Goal: Information Seeking & Learning: Learn about a topic

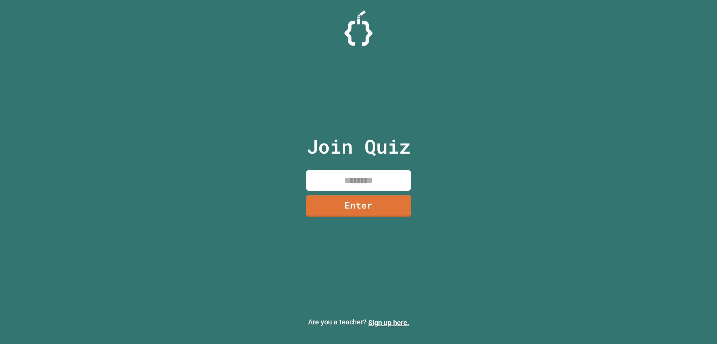
click at [348, 189] on input at bounding box center [358, 180] width 105 height 21
type input "********"
click at [339, 204] on link "Enter" at bounding box center [358, 204] width 96 height 23
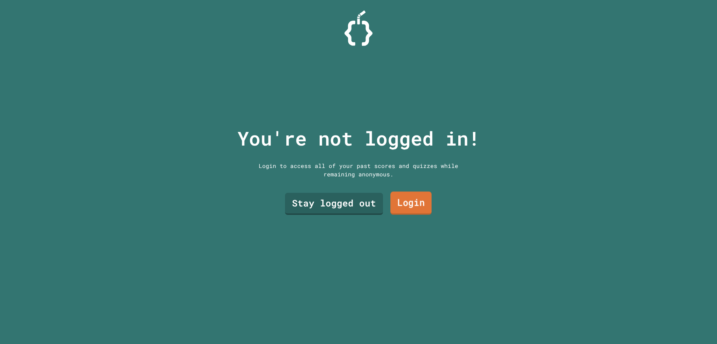
click at [396, 198] on link "Login" at bounding box center [410, 203] width 41 height 23
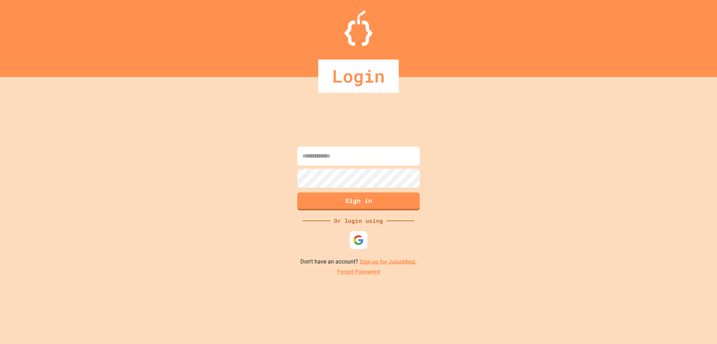
click at [365, 239] on div at bounding box center [358, 240] width 18 height 18
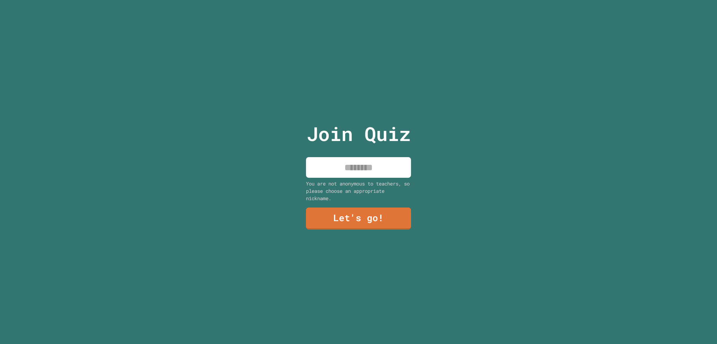
click at [340, 161] on input at bounding box center [358, 167] width 105 height 21
type input "*"
type input "*********"
click at [395, 208] on link "Let's go!" at bounding box center [358, 217] width 106 height 23
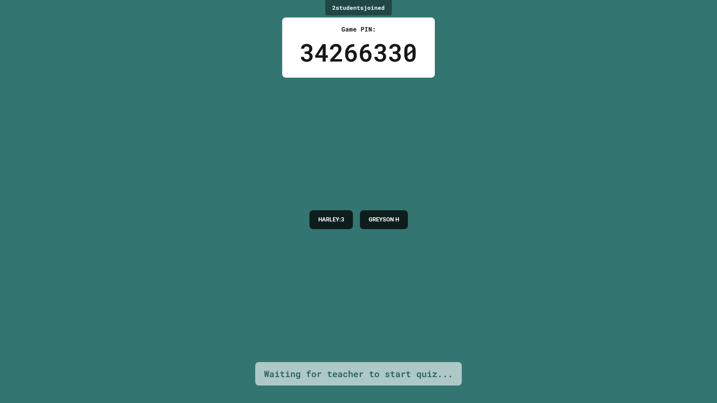
click at [306, 103] on div "HARLEY:3 GREYSON H" at bounding box center [358, 220] width 105 height 285
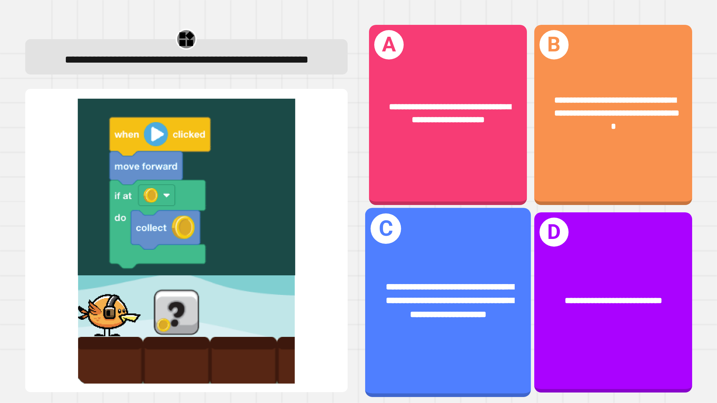
click at [454, 244] on div "**********" at bounding box center [448, 302] width 166 height 189
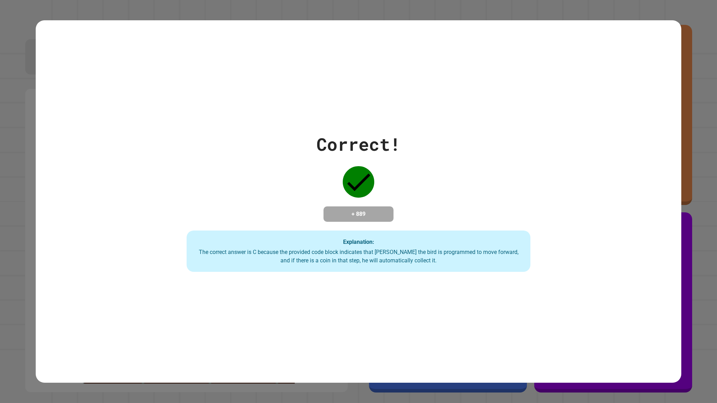
click at [454, 244] on div "Explanation: The correct answer is C because the provided code block indicates …" at bounding box center [359, 251] width 344 height 41
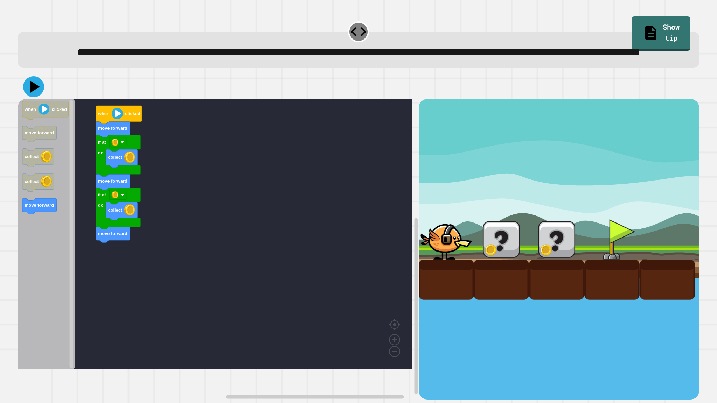
click at [38, 93] on icon at bounding box center [35, 87] width 10 height 12
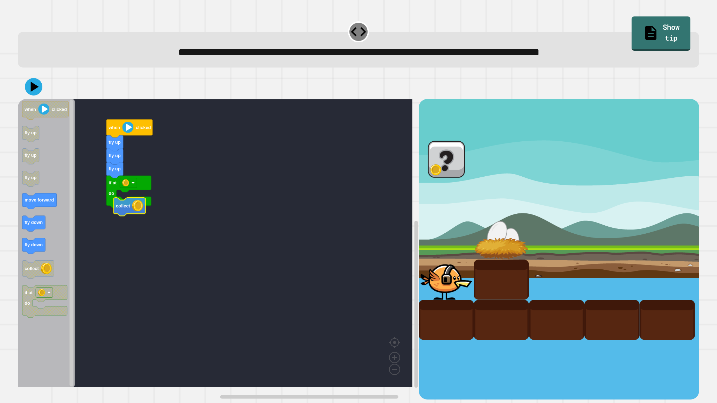
click at [137, 206] on image "Blockly Workspace" at bounding box center [137, 205] width 11 height 11
click at [139, 206] on image "Blockly Workspace" at bounding box center [137, 205] width 11 height 11
click at [139, 205] on image "Blockly Workspace" at bounding box center [137, 205] width 11 height 11
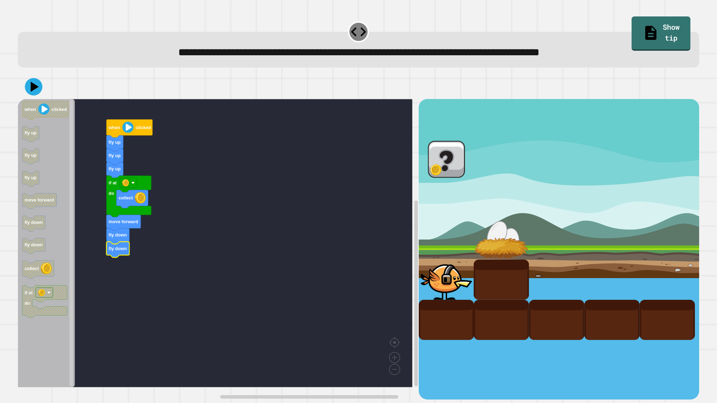
click at [41, 83] on div at bounding box center [358, 87] width 681 height 24
click at [33, 85] on icon at bounding box center [35, 87] width 8 height 10
click at [402, 201] on rect "Blockly Workspace" at bounding box center [215, 243] width 394 height 288
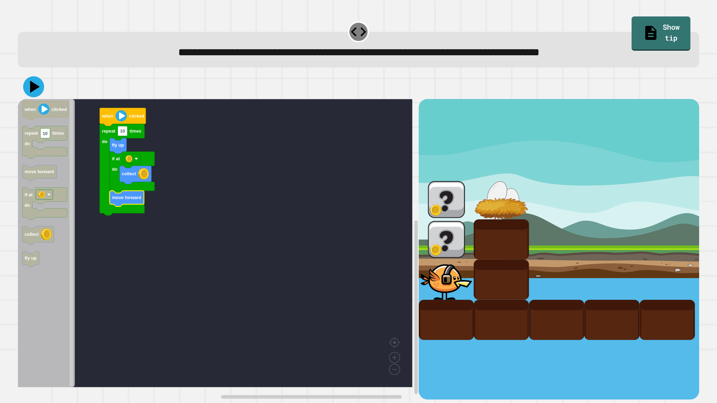
click at [36, 95] on icon at bounding box center [33, 86] width 21 height 21
click at [35, 91] on icon at bounding box center [33, 86] width 21 height 21
click at [120, 136] on rect "Blockly Workspace" at bounding box center [123, 131] width 10 height 10
type input "*"
click at [164, 218] on rect "Blockly Workspace" at bounding box center [215, 243] width 394 height 288
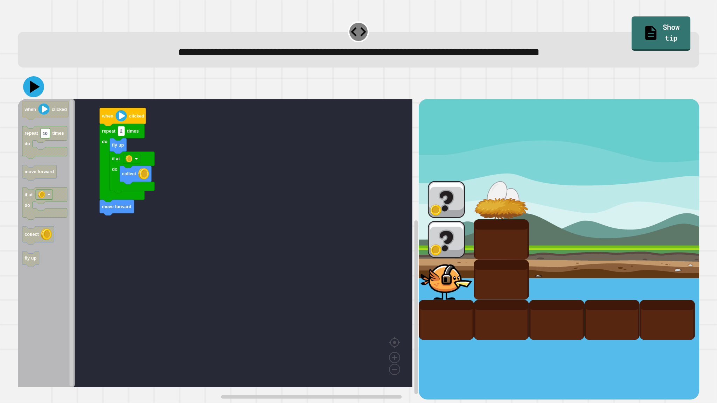
click at [35, 94] on icon at bounding box center [33, 86] width 21 height 21
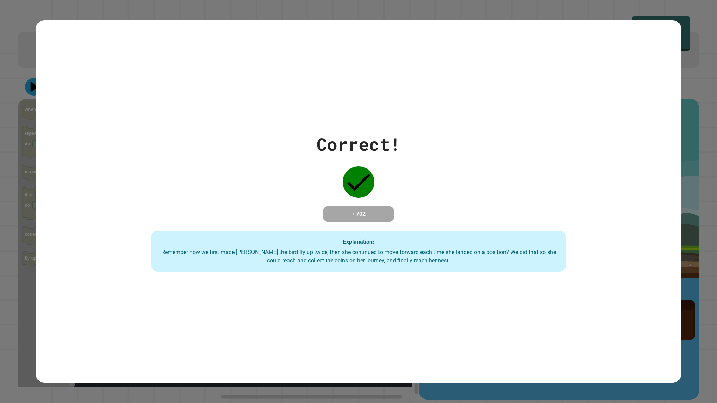
click at [445, 179] on div "Correct! + 702 Explanation: Remember how we first made Ollie the bird fly up tw…" at bounding box center [358, 201] width 592 height 141
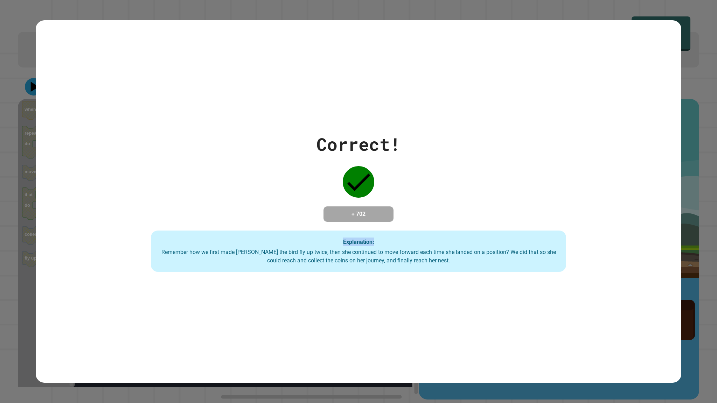
click at [445, 179] on div "Correct! + 702 Explanation: Remember how we first made Ollie the bird fly up tw…" at bounding box center [358, 201] width 592 height 141
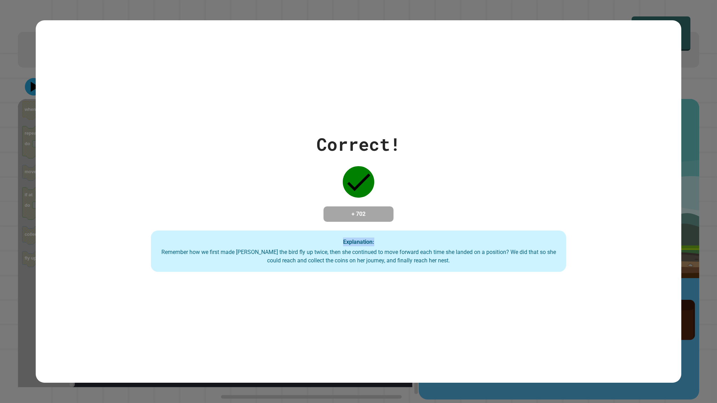
click at [445, 179] on div "Correct! + 702 Explanation: Remember how we first made Ollie the bird fly up tw…" at bounding box center [358, 201] width 592 height 141
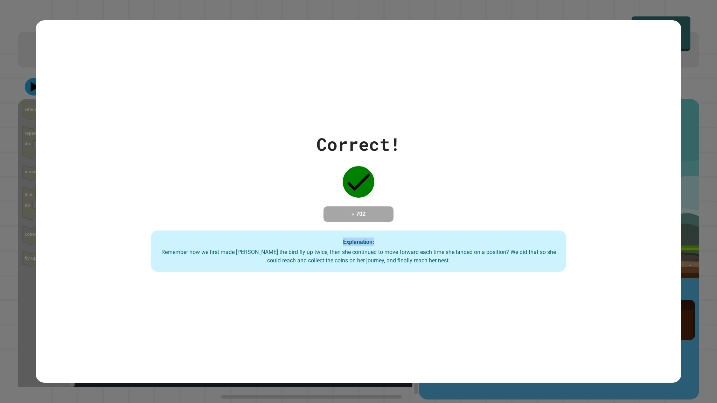
click at [445, 179] on div "Correct! + 702 Explanation: Remember how we first made Ollie the bird fly up tw…" at bounding box center [358, 201] width 592 height 141
drag, startPoint x: 445, startPoint y: 179, endPoint x: 441, endPoint y: 182, distance: 5.5
click at [445, 180] on div "Correct! + 702 Explanation: Remember how we first made Ollie the bird fly up tw…" at bounding box center [358, 201] width 592 height 141
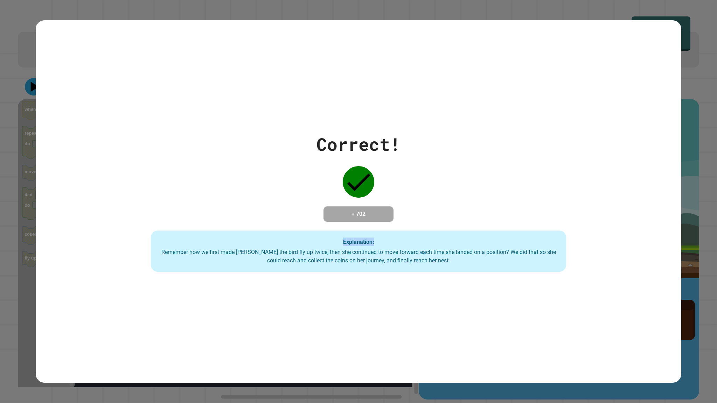
click at [431, 183] on div "Correct! + 702 Explanation: Remember how we first made Ollie the bird fly up tw…" at bounding box center [358, 201] width 592 height 141
drag, startPoint x: 431, startPoint y: 183, endPoint x: 438, endPoint y: 191, distance: 10.9
click at [436, 189] on div "Correct! + 702 Explanation: Remember how we first made Ollie the bird fly up tw…" at bounding box center [358, 201] width 592 height 141
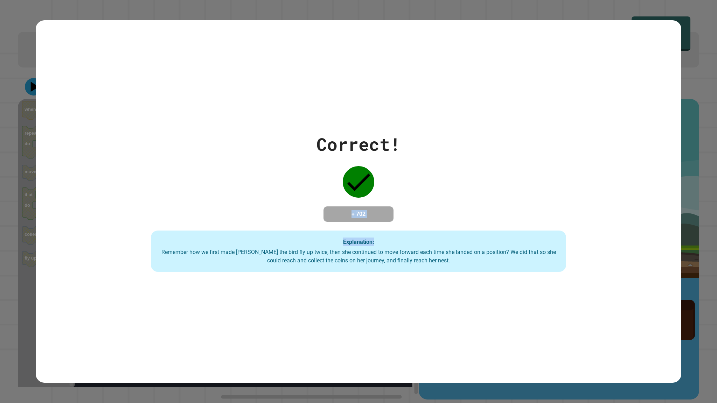
click at [665, 150] on div "Correct! + 702 Explanation: Remember how we first made Ollie the bird fly up tw…" at bounding box center [358, 201] width 645 height 141
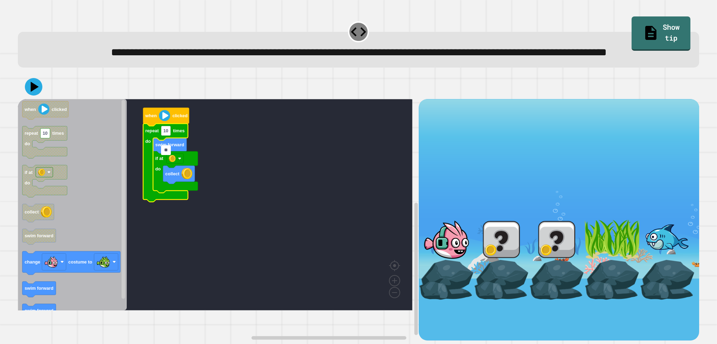
type input "*"
click at [365, 151] on rect "Blockly Workspace" at bounding box center [215, 204] width 394 height 211
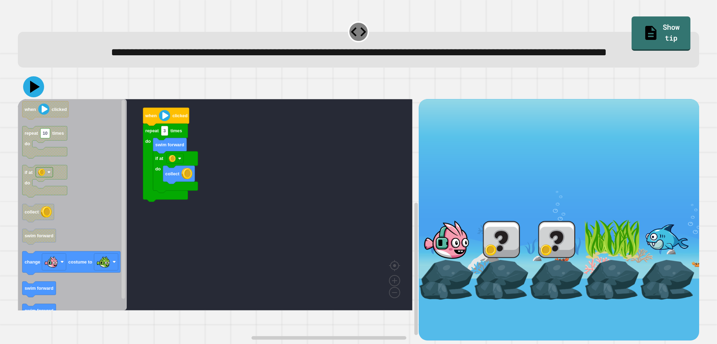
click at [38, 97] on icon at bounding box center [33, 86] width 21 height 21
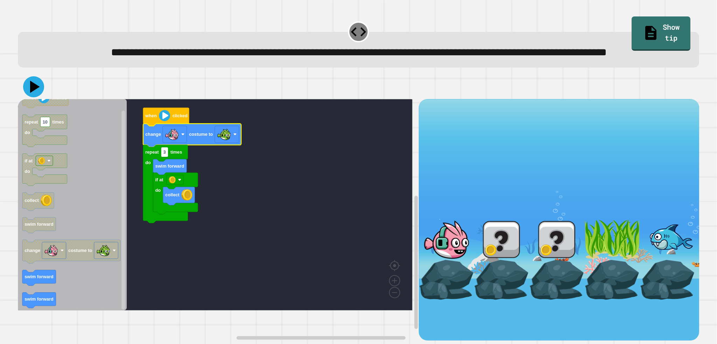
click at [38, 97] on icon at bounding box center [33, 86] width 21 height 21
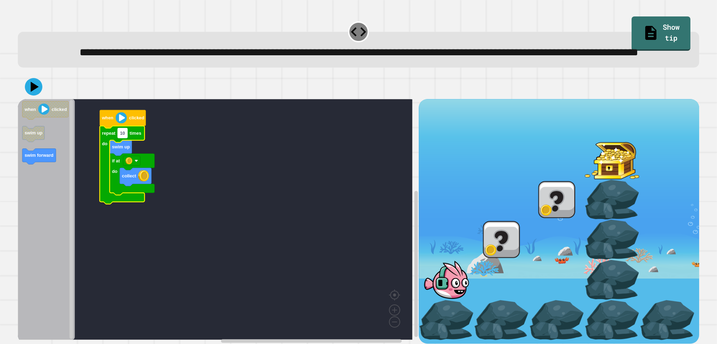
click at [126, 138] on rect "Blockly Workspace" at bounding box center [123, 133] width 10 height 10
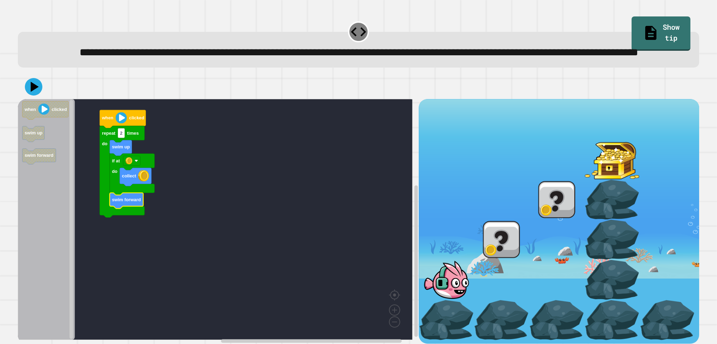
click at [34, 96] on div at bounding box center [358, 87] width 681 height 24
click at [35, 96] on icon at bounding box center [34, 87] width 18 height 18
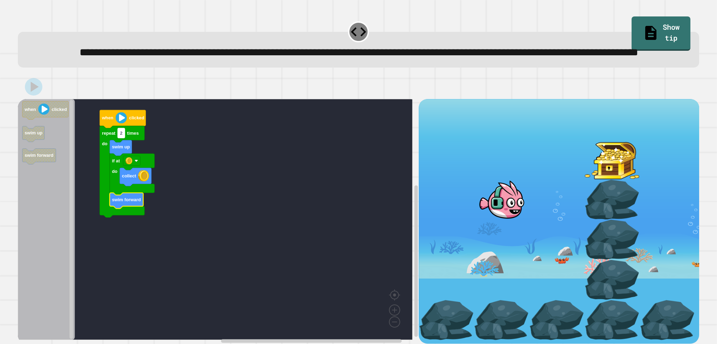
click at [124, 138] on rect "Blockly Workspace" at bounding box center [121, 133] width 7 height 10
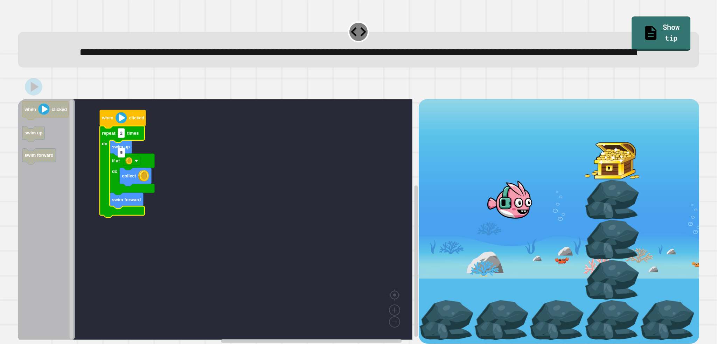
type input "*"
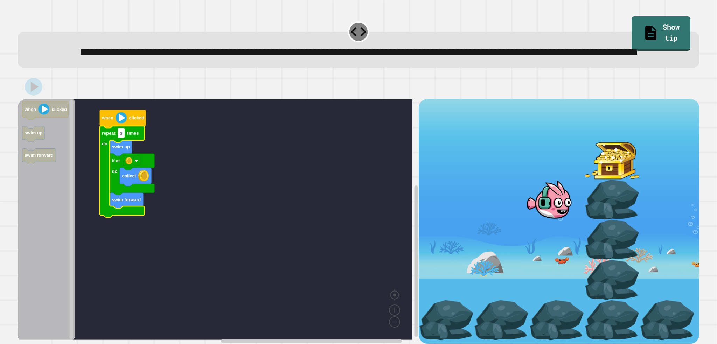
click at [164, 152] on rect "Blockly Workspace" at bounding box center [215, 219] width 394 height 241
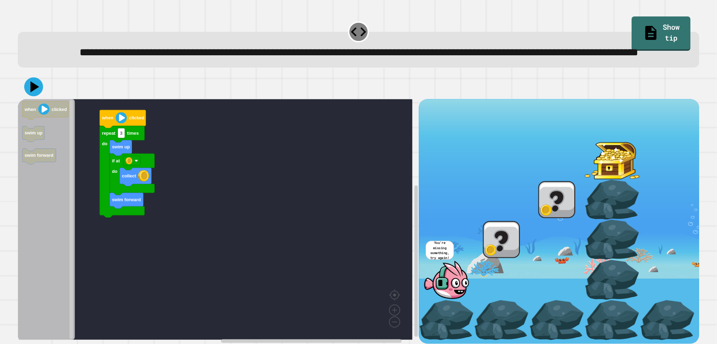
click at [32, 96] on icon at bounding box center [33, 86] width 19 height 19
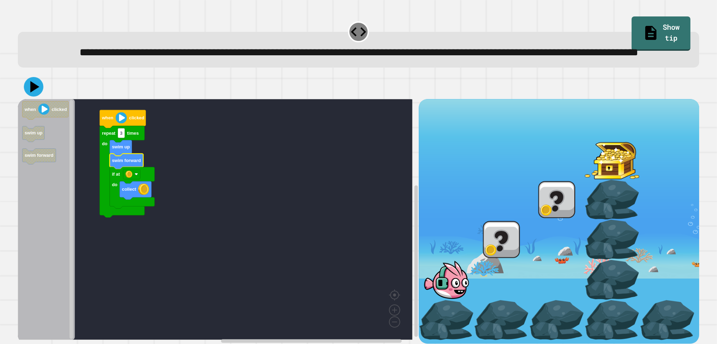
click at [28, 97] on icon at bounding box center [34, 87] width 20 height 20
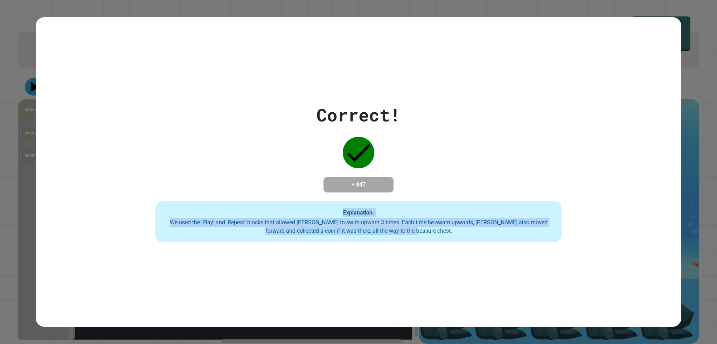
drag, startPoint x: 413, startPoint y: 163, endPoint x: 503, endPoint y: 311, distance: 172.6
click at [503, 311] on div "Correct! + 847 Explanation: We used the 'Play' and 'Repeat' blocks that allowed…" at bounding box center [358, 172] width 645 height 310
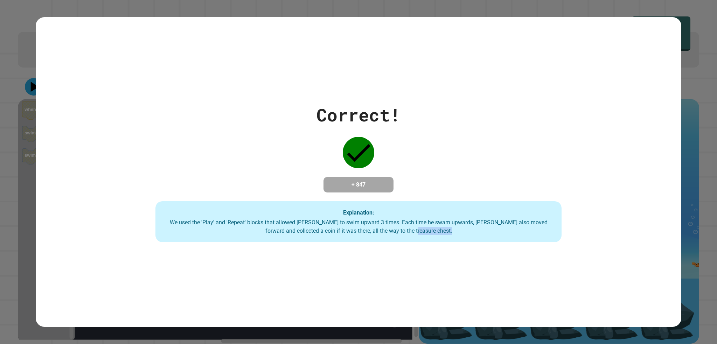
click at [503, 311] on div "Correct! + 847 Explanation: We used the 'Play' and 'Repeat' blocks that allowed…" at bounding box center [358, 172] width 645 height 310
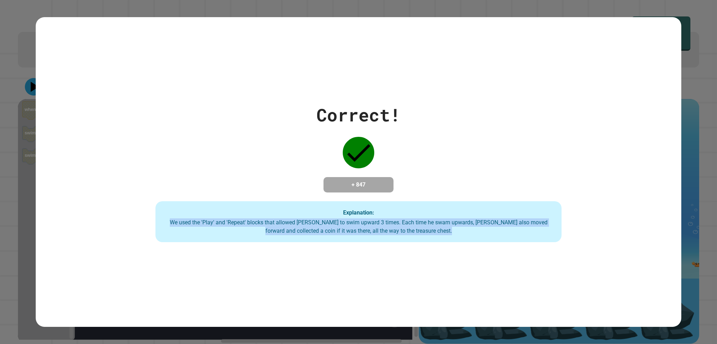
click at [503, 311] on div "Correct! + 847 Explanation: We used the 'Play' and 'Repeat' blocks that allowed…" at bounding box center [358, 172] width 645 height 310
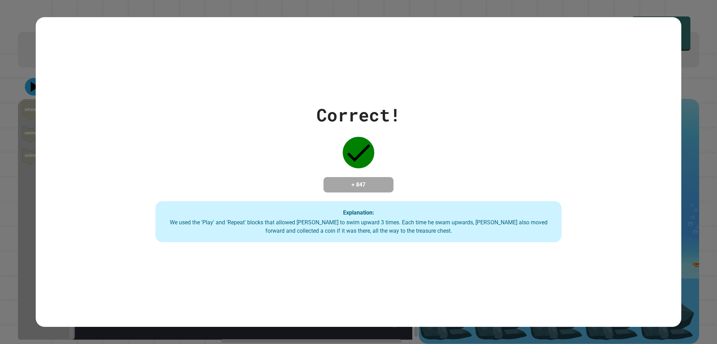
click at [467, 207] on div "Explanation: We used the 'Play' and 'Repeat' blocks that allowed Finley to swim…" at bounding box center [358, 221] width 406 height 41
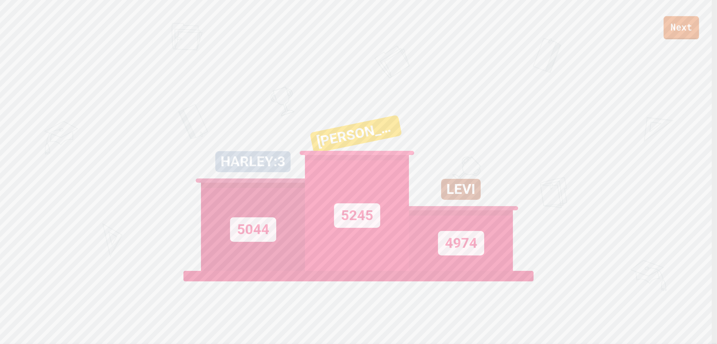
click at [688, 27] on link "Next" at bounding box center [680, 27] width 35 height 23
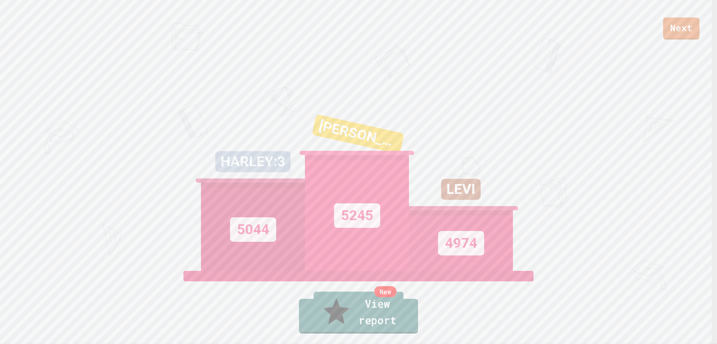
click at [374, 330] on link "New View report" at bounding box center [359, 313] width 90 height 42
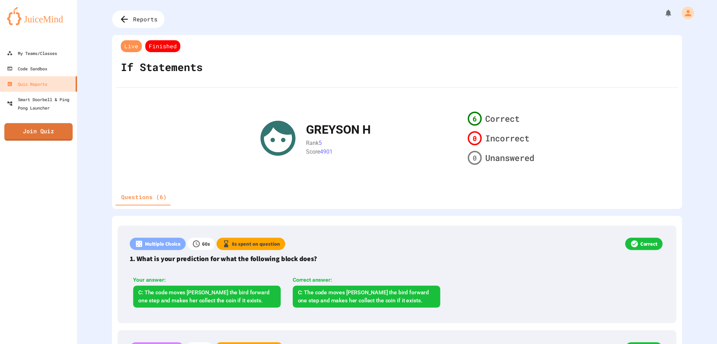
click at [50, 131] on link "Join Quiz" at bounding box center [38, 131] width 68 height 17
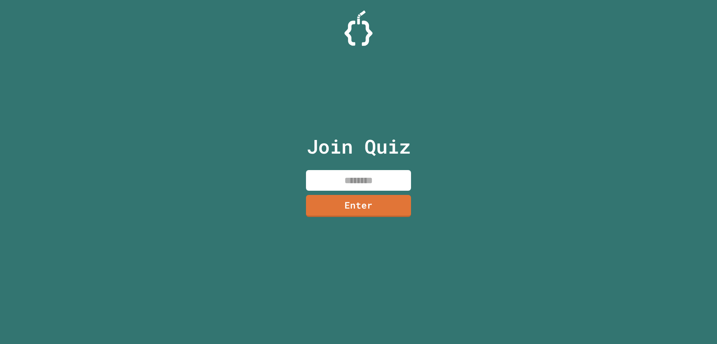
click at [339, 160] on p "Join Quiz" at bounding box center [359, 146] width 104 height 29
click at [340, 166] on div "Join Quiz Enter" at bounding box center [359, 171] width 118 height 309
click at [344, 182] on input at bounding box center [358, 180] width 105 height 21
click at [363, 202] on link "Enter" at bounding box center [358, 204] width 95 height 23
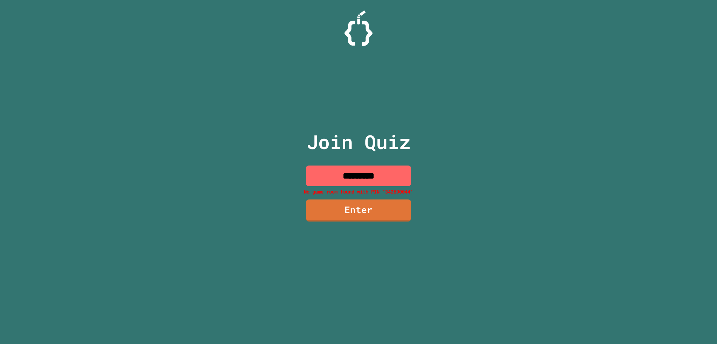
click at [376, 167] on input "*********" at bounding box center [358, 176] width 105 height 21
click at [360, 176] on input "*********" at bounding box center [358, 176] width 105 height 21
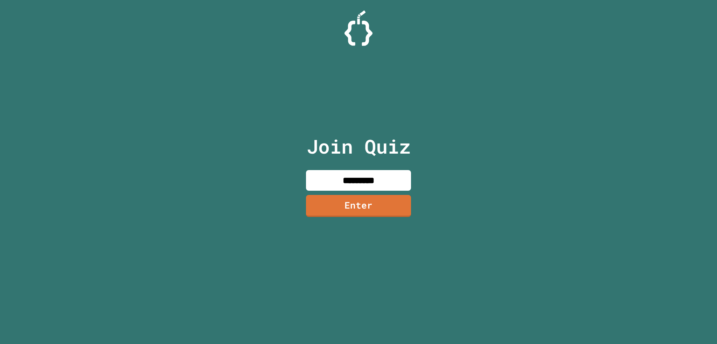
click at [355, 209] on link "Enter" at bounding box center [358, 206] width 105 height 22
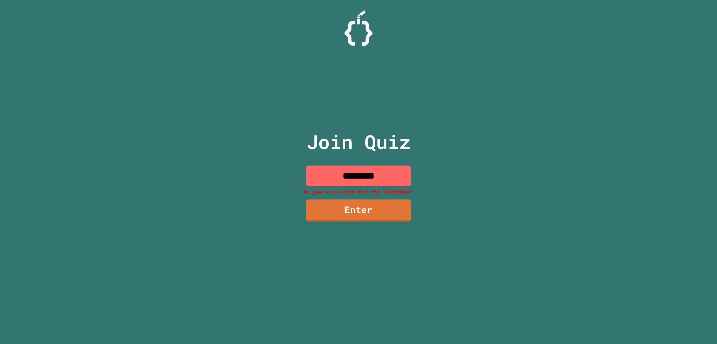
click at [368, 172] on input "*********" at bounding box center [358, 176] width 105 height 21
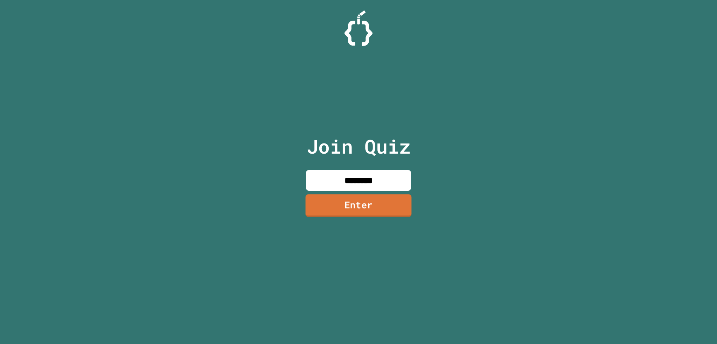
type input "********"
click at [375, 198] on link "Enter" at bounding box center [358, 204] width 94 height 23
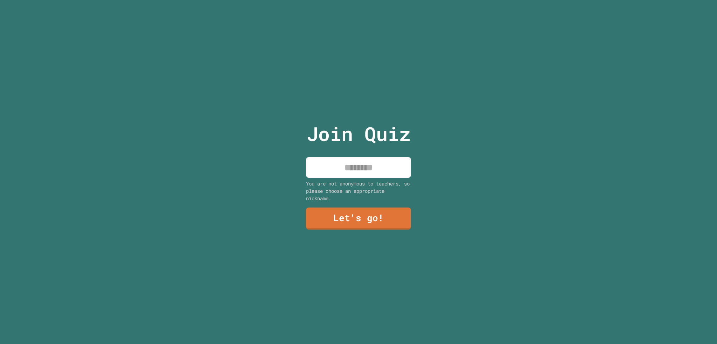
click at [356, 162] on input at bounding box center [358, 167] width 105 height 21
type input "*"
type input "*********"
click at [356, 194] on div "You are not anonymous to teachers, so please choose an appropriate nickname." at bounding box center [358, 191] width 105 height 22
click at [351, 208] on link "Let's go!" at bounding box center [359, 219] width 106 height 22
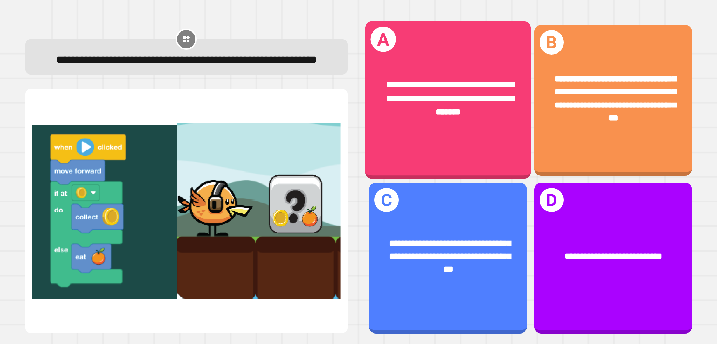
click at [458, 149] on div "**********" at bounding box center [448, 100] width 166 height 158
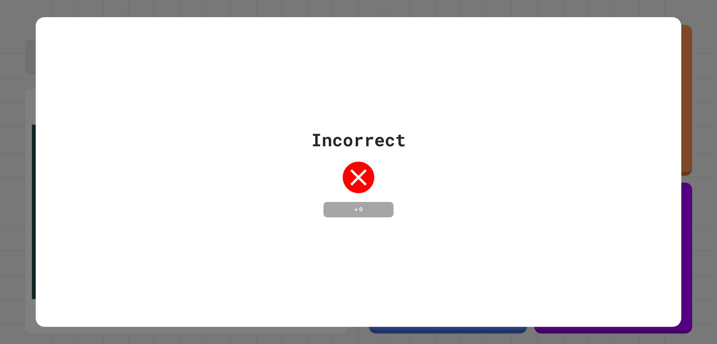
click at [703, 128] on div "Incorrect + 0" at bounding box center [358, 172] width 717 height 344
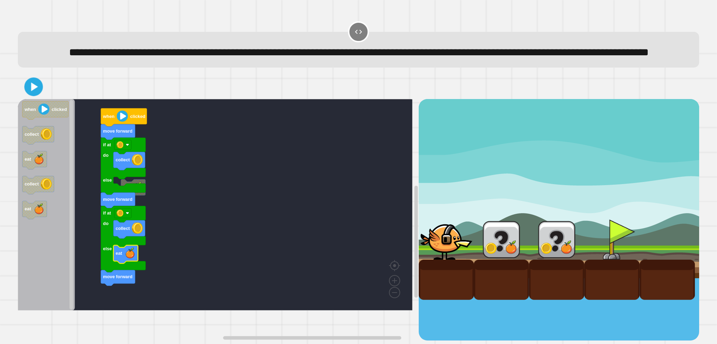
click at [25, 92] on div "eat move forward move forward if at do else collect eat if at do else collect m…" at bounding box center [358, 207] width 688 height 273
click at [29, 98] on div at bounding box center [358, 87] width 681 height 24
click at [34, 91] on icon at bounding box center [34, 87] width 6 height 8
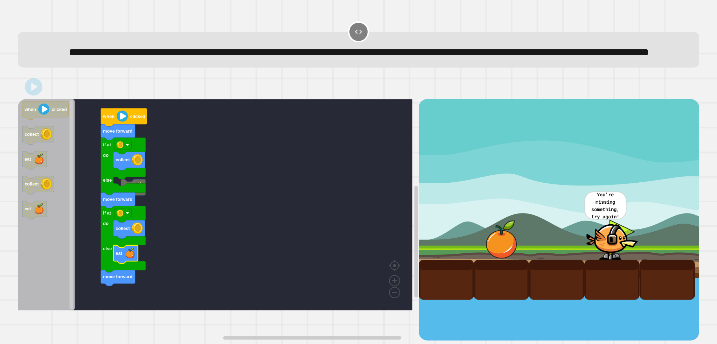
click at [132, 200] on rect "Blockly Workspace" at bounding box center [215, 204] width 394 height 211
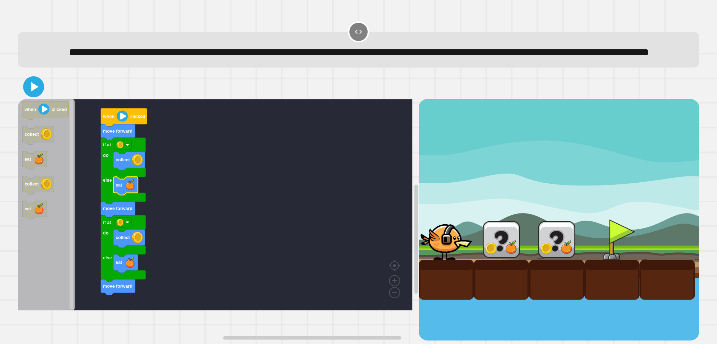
click at [34, 95] on icon at bounding box center [33, 86] width 17 height 17
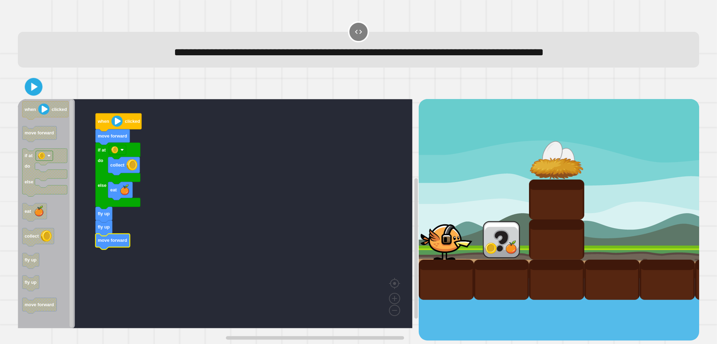
click at [36, 89] on icon at bounding box center [34, 87] width 7 height 8
click at [255, 151] on rect "Blockly Workspace" at bounding box center [215, 213] width 394 height 229
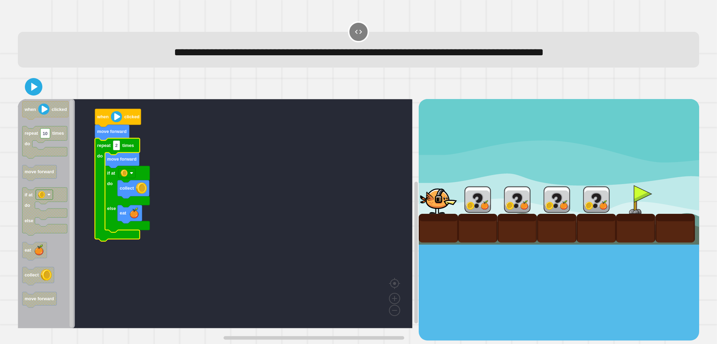
click at [115, 162] on text "move forward" at bounding box center [121, 159] width 29 height 5
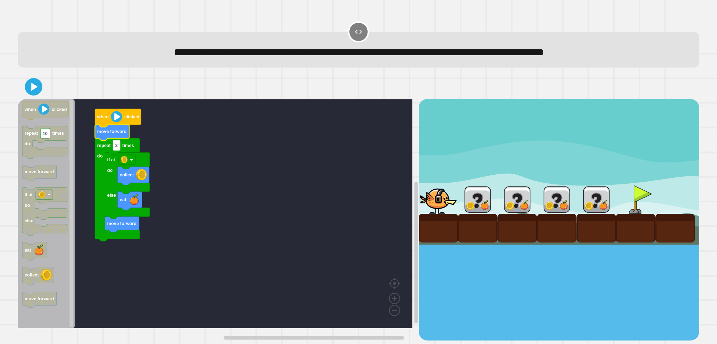
click at [119, 148] on rect "Blockly Workspace" at bounding box center [116, 146] width 7 height 10
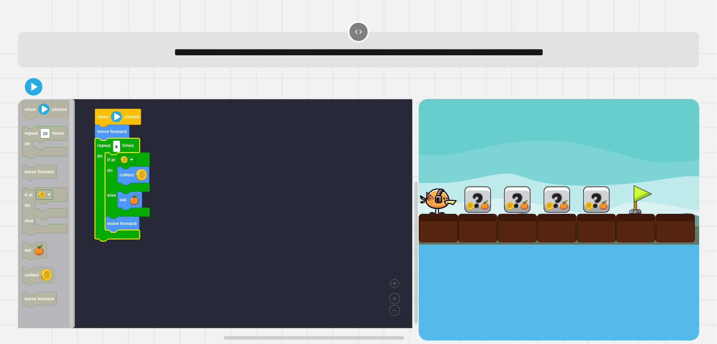
type input "*"
click at [181, 164] on rect "Blockly Workspace" at bounding box center [215, 213] width 394 height 229
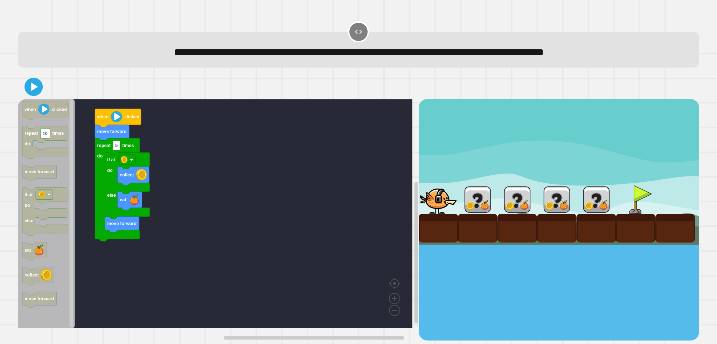
click at [32, 96] on button at bounding box center [33, 87] width 18 height 18
click at [166, 129] on rect "Blockly Workspace" at bounding box center [215, 213] width 394 height 229
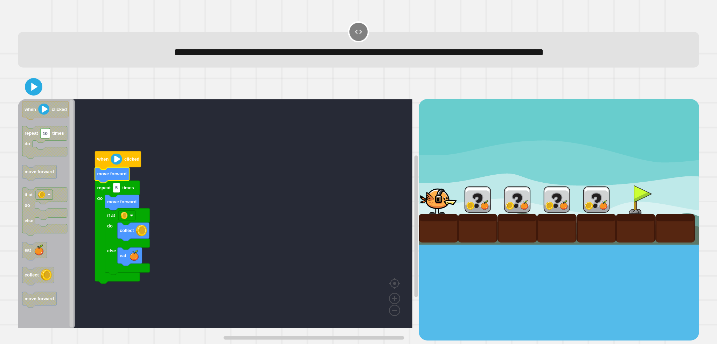
click at [115, 181] on icon "Blockly Workspace" at bounding box center [112, 175] width 34 height 16
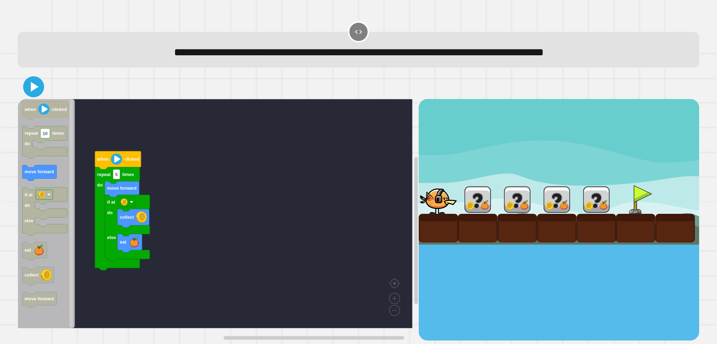
click at [31, 89] on icon at bounding box center [35, 87] width 8 height 10
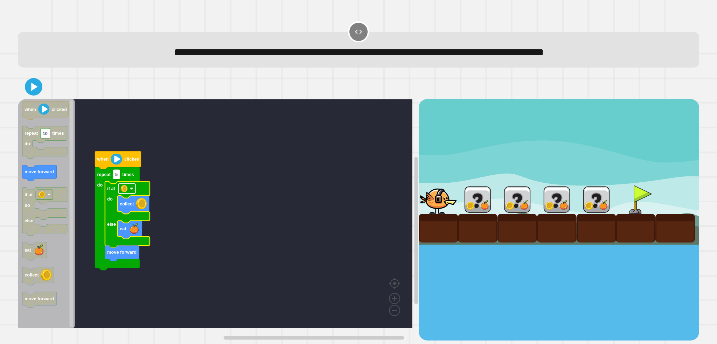
click at [125, 191] on image "Blockly Workspace" at bounding box center [124, 188] width 7 height 7
click at [34, 90] on icon at bounding box center [35, 87] width 8 height 10
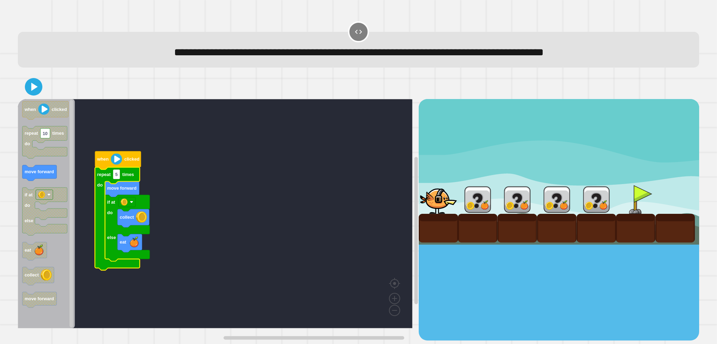
click at [115, 181] on icon "Blockly Workspace" at bounding box center [117, 218] width 45 height 103
click at [121, 169] on icon "Blockly Workspace" at bounding box center [117, 218] width 45 height 103
click at [117, 177] on text "5" at bounding box center [116, 174] width 2 height 5
type input "*"
click at [181, 175] on rect "Blockly Workspace" at bounding box center [215, 213] width 394 height 229
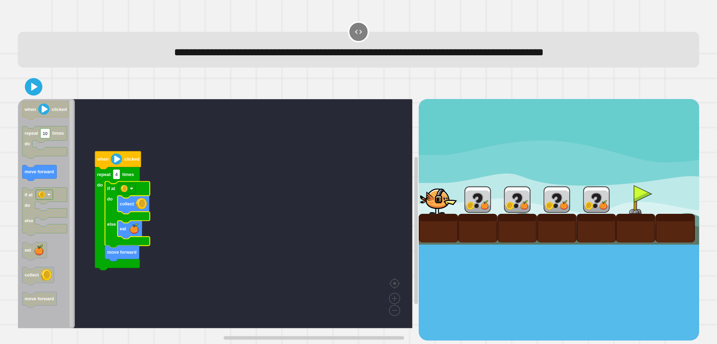
click at [26, 95] on div at bounding box center [358, 87] width 681 height 24
click at [28, 94] on icon at bounding box center [34, 87] width 14 height 14
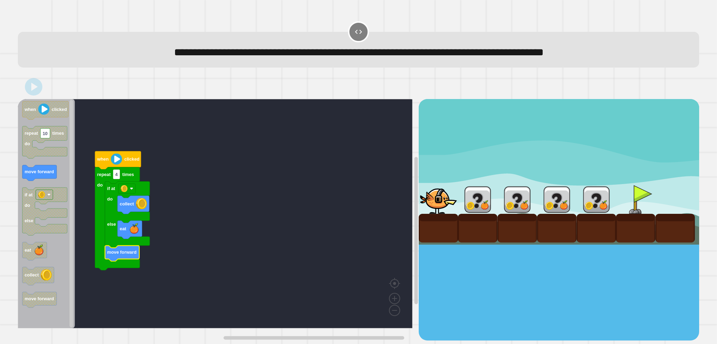
click at [135, 252] on text "move forward" at bounding box center [121, 252] width 29 height 5
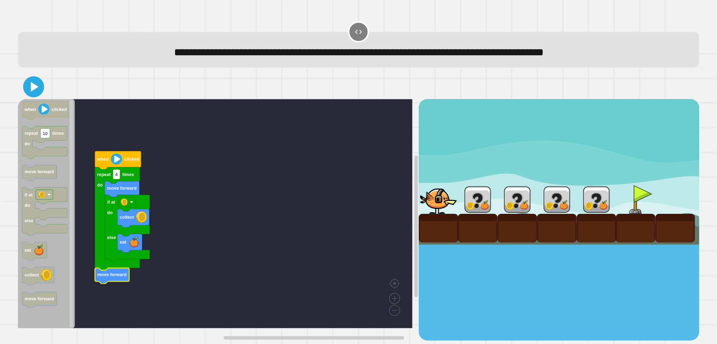
click at [38, 89] on icon at bounding box center [33, 86] width 17 height 17
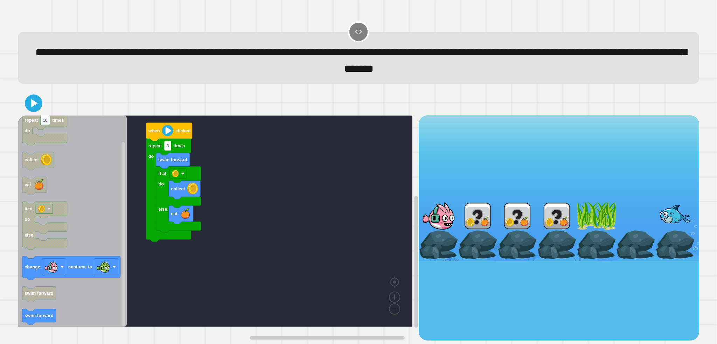
click at [153, 182] on div "if at do else collect eat swim forward repeat 3 times do when clicked when clic…" at bounding box center [218, 227] width 400 height 225
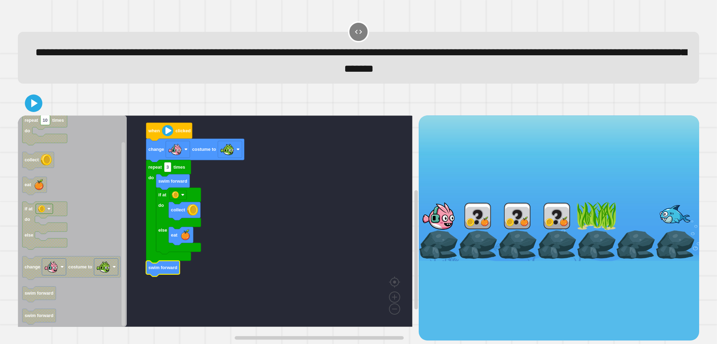
click at [43, 112] on div at bounding box center [358, 103] width 681 height 24
click at [40, 110] on icon at bounding box center [34, 103] width 14 height 14
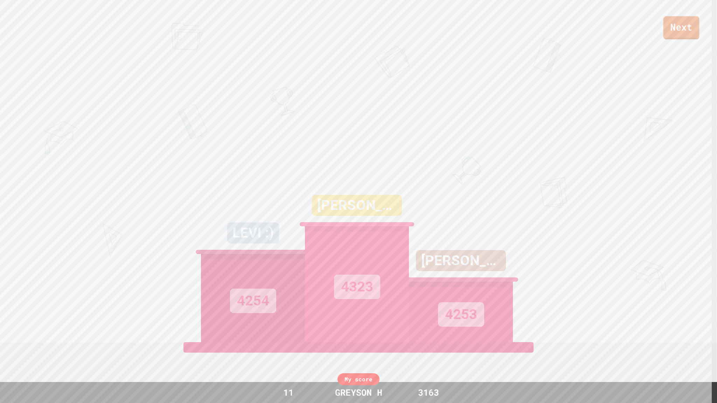
click at [688, 30] on link "Next" at bounding box center [681, 27] width 36 height 23
